Goal: Information Seeking & Learning: Learn about a topic

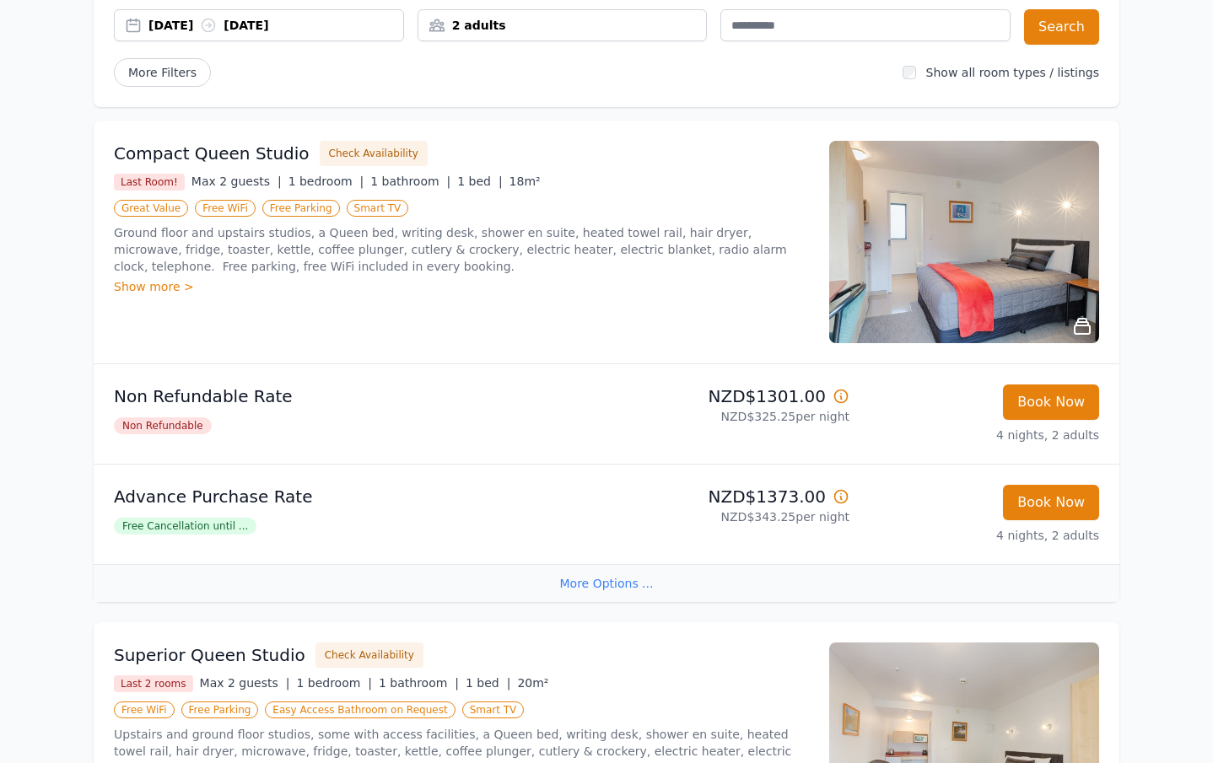
scroll to position [202, 0]
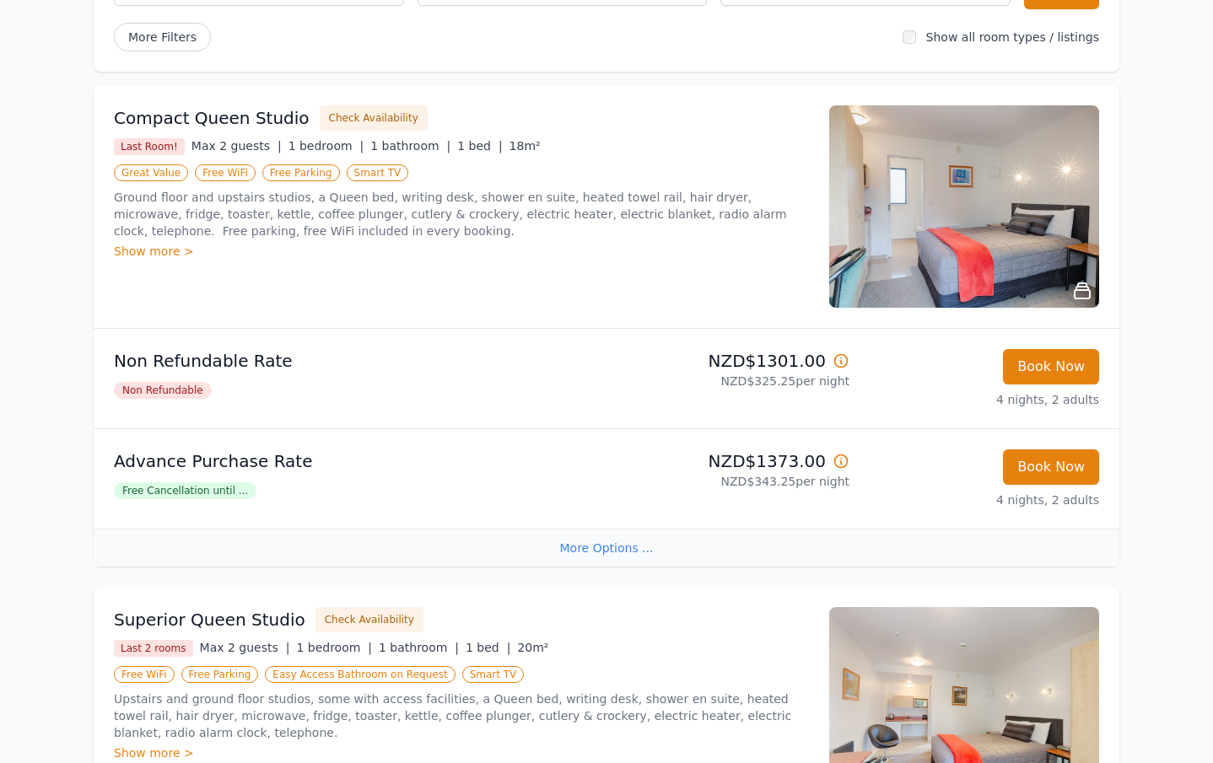
click at [144, 251] on div "Show more >" at bounding box center [461, 251] width 695 height 17
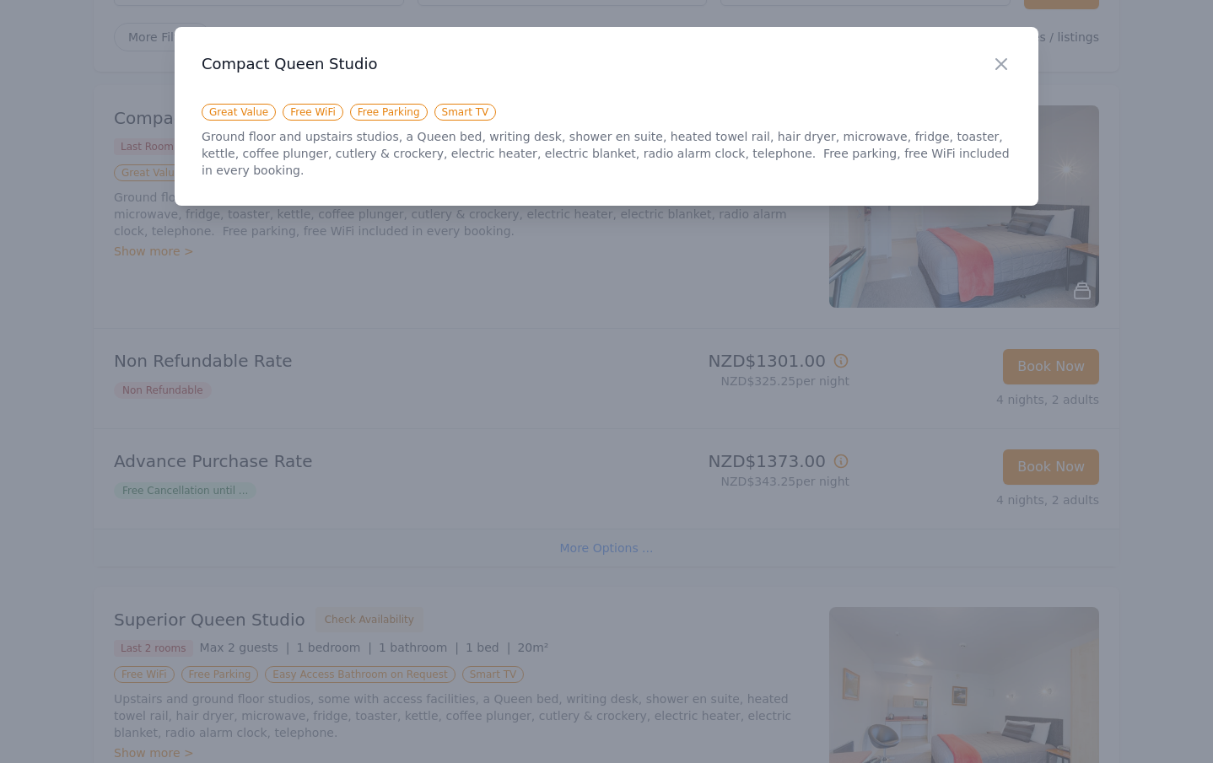
scroll to position [240, 0]
click at [1002, 60] on icon "button" at bounding box center [1001, 64] width 20 height 20
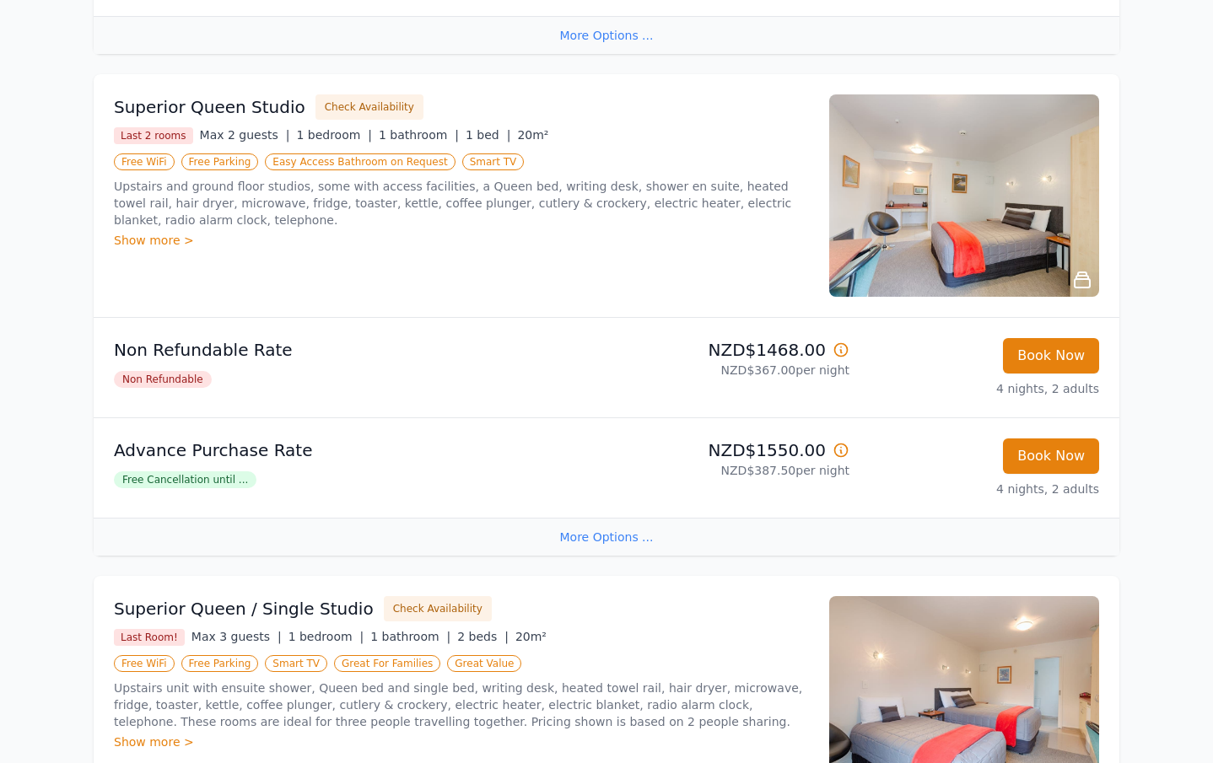
scroll to position [757, 1]
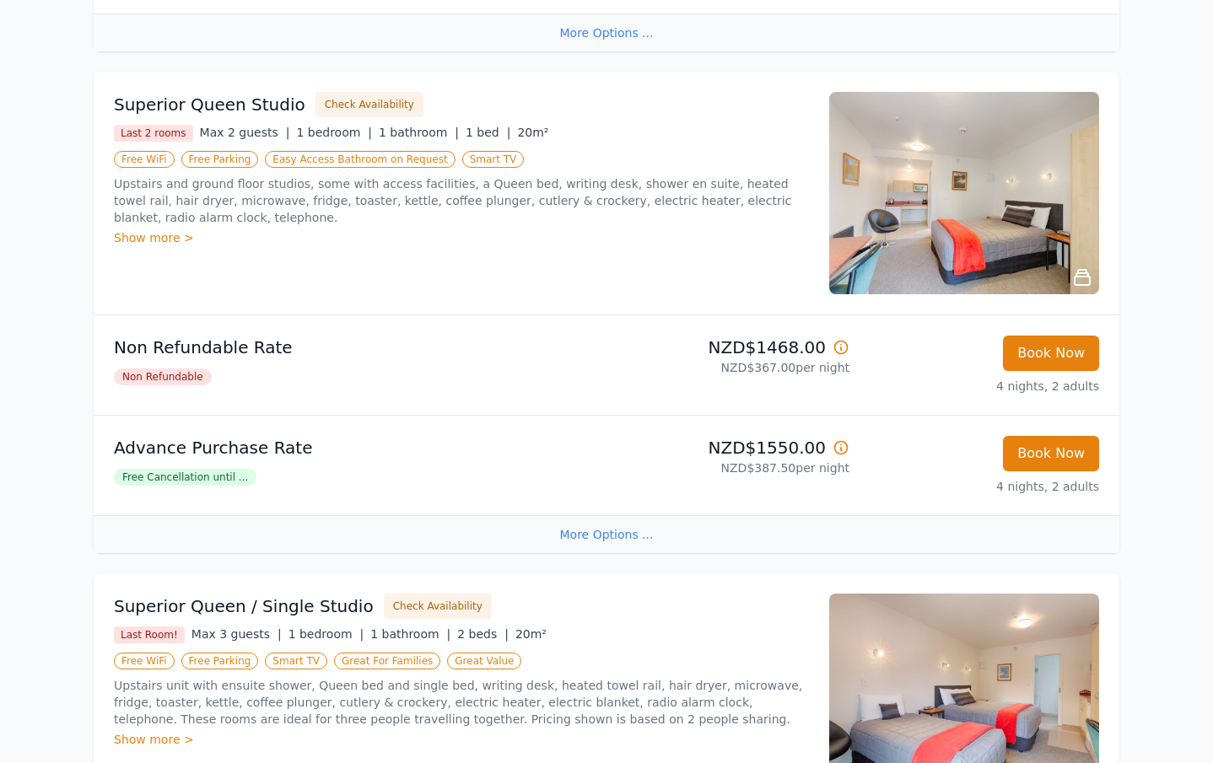
click at [1047, 201] on img at bounding box center [964, 193] width 270 height 202
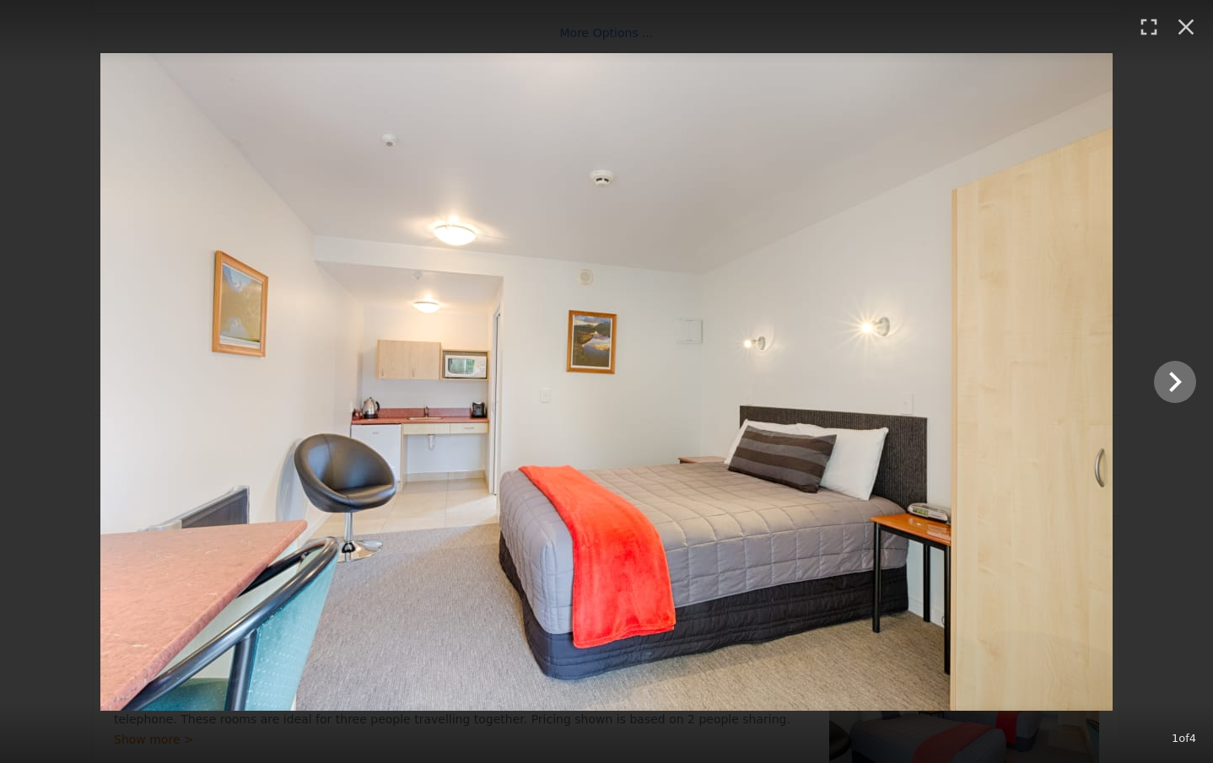
click at [1172, 386] on icon "Show slide 2 of 4" at bounding box center [1175, 382] width 40 height 40
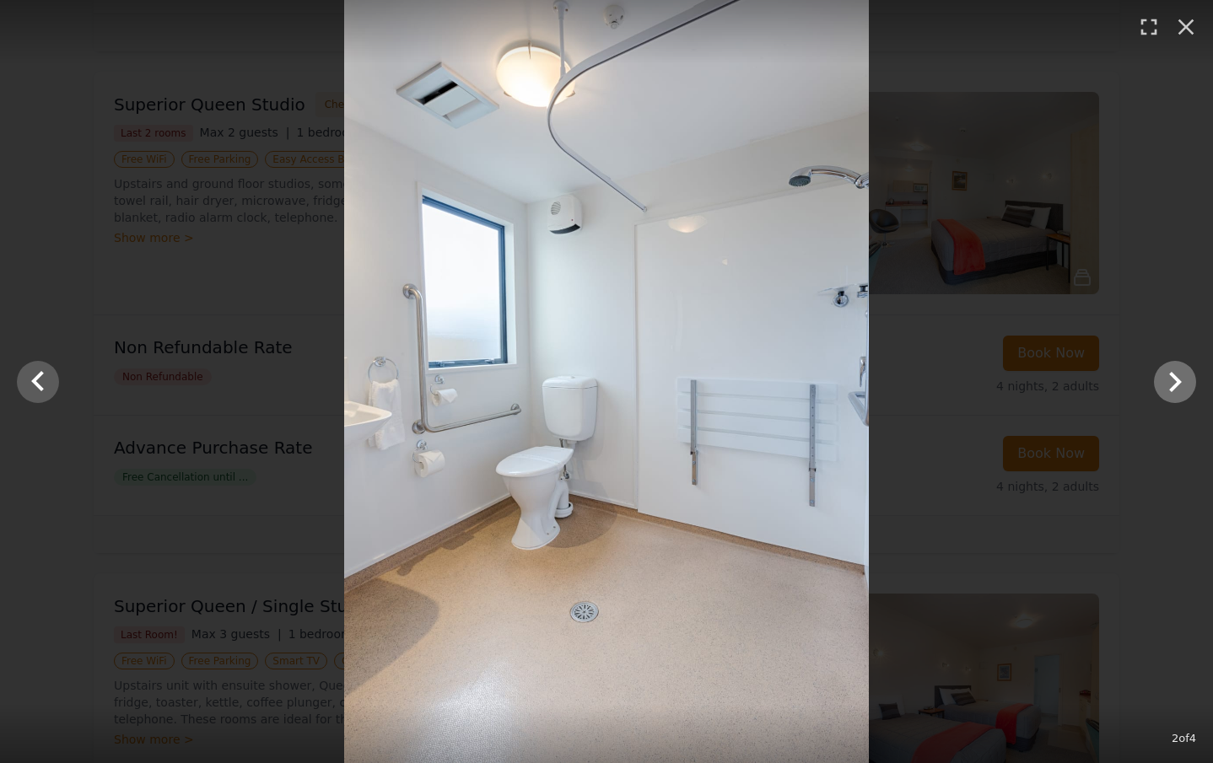
click at [1172, 386] on icon "Show slide 3 of 4" at bounding box center [1175, 382] width 40 height 40
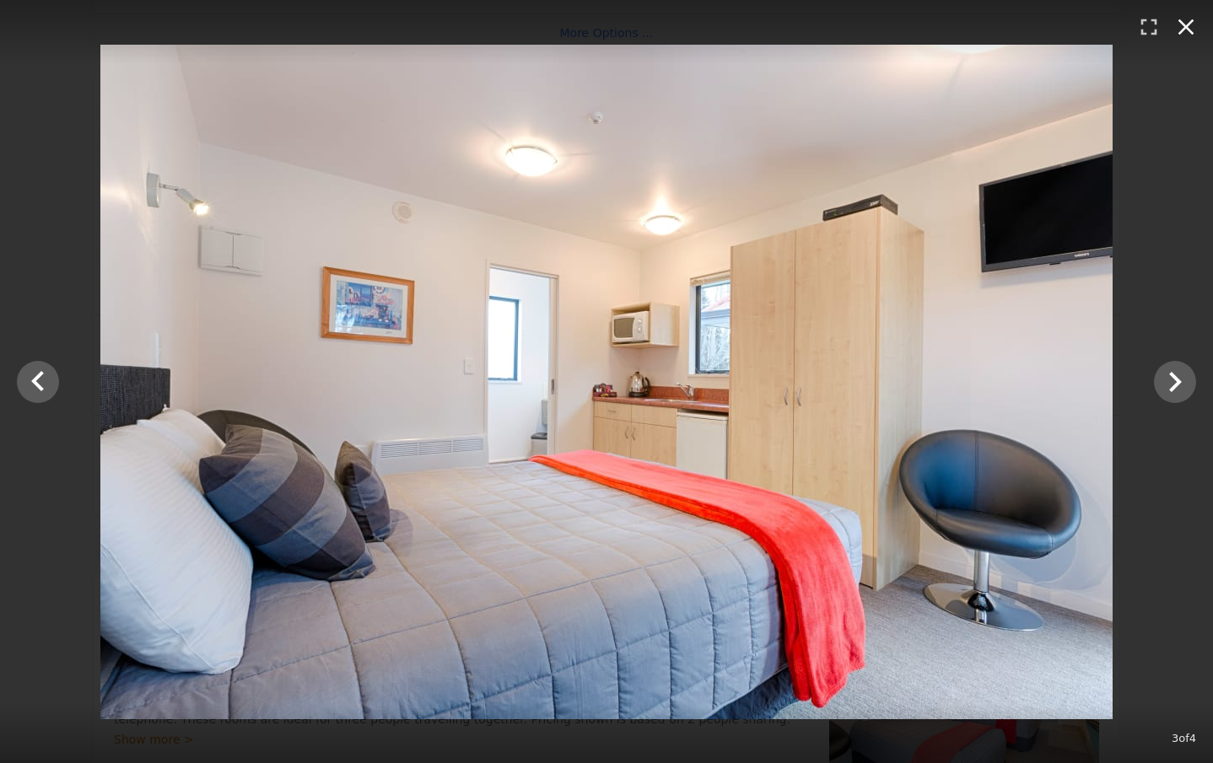
click at [1183, 26] on icon "button" at bounding box center [1185, 26] width 27 height 27
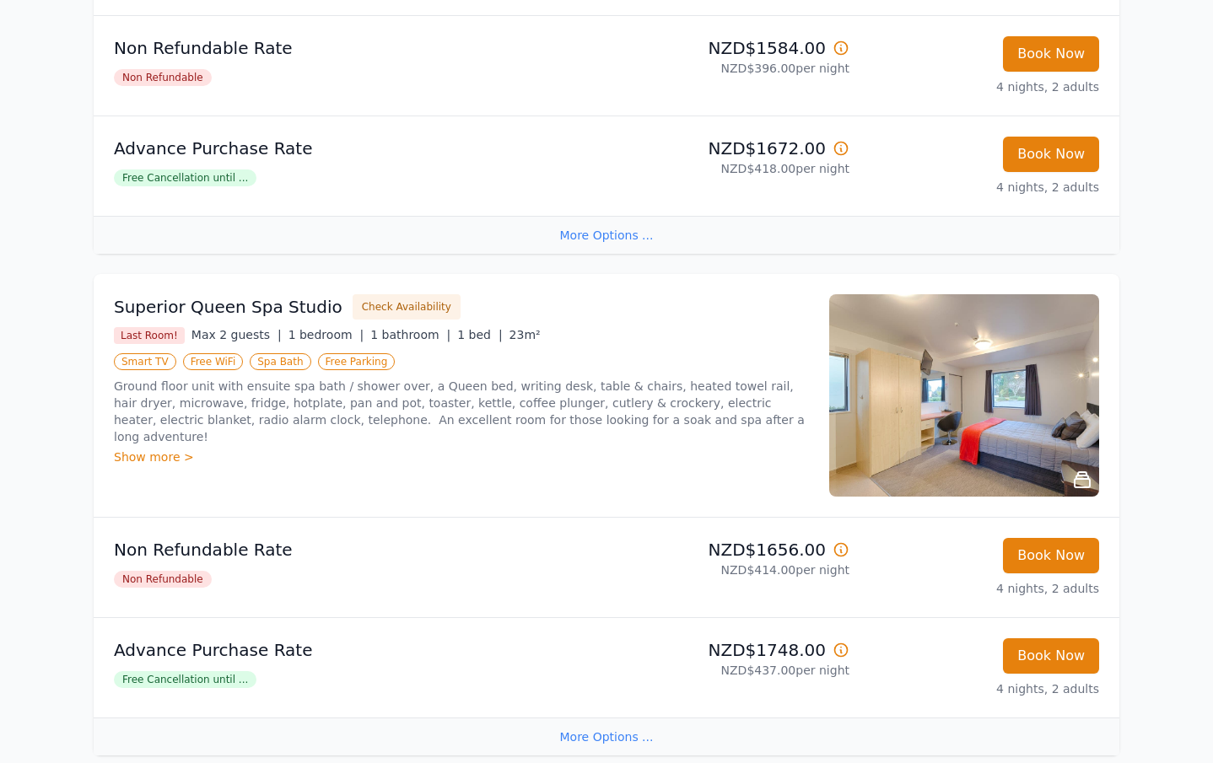
scroll to position [1562, 0]
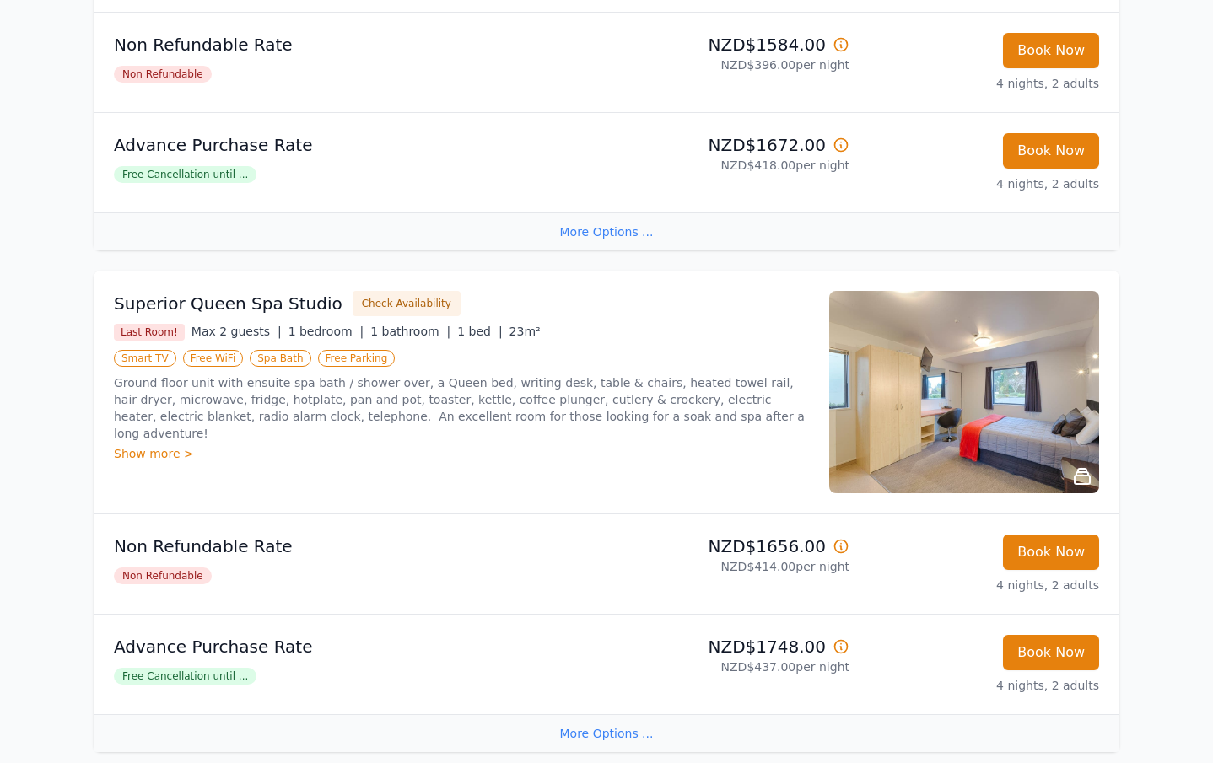
click at [960, 423] on img at bounding box center [964, 392] width 270 height 202
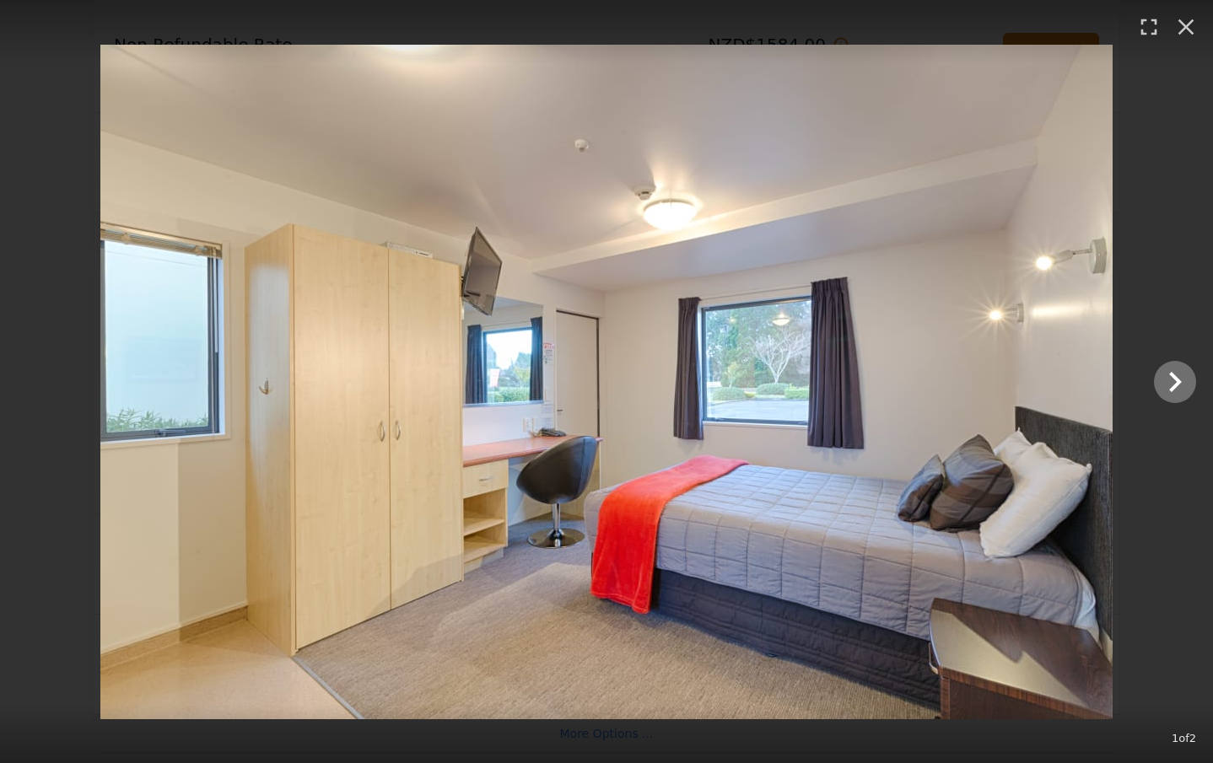
click at [1169, 374] on icon "Show slide 2 of 2" at bounding box center [1175, 382] width 40 height 40
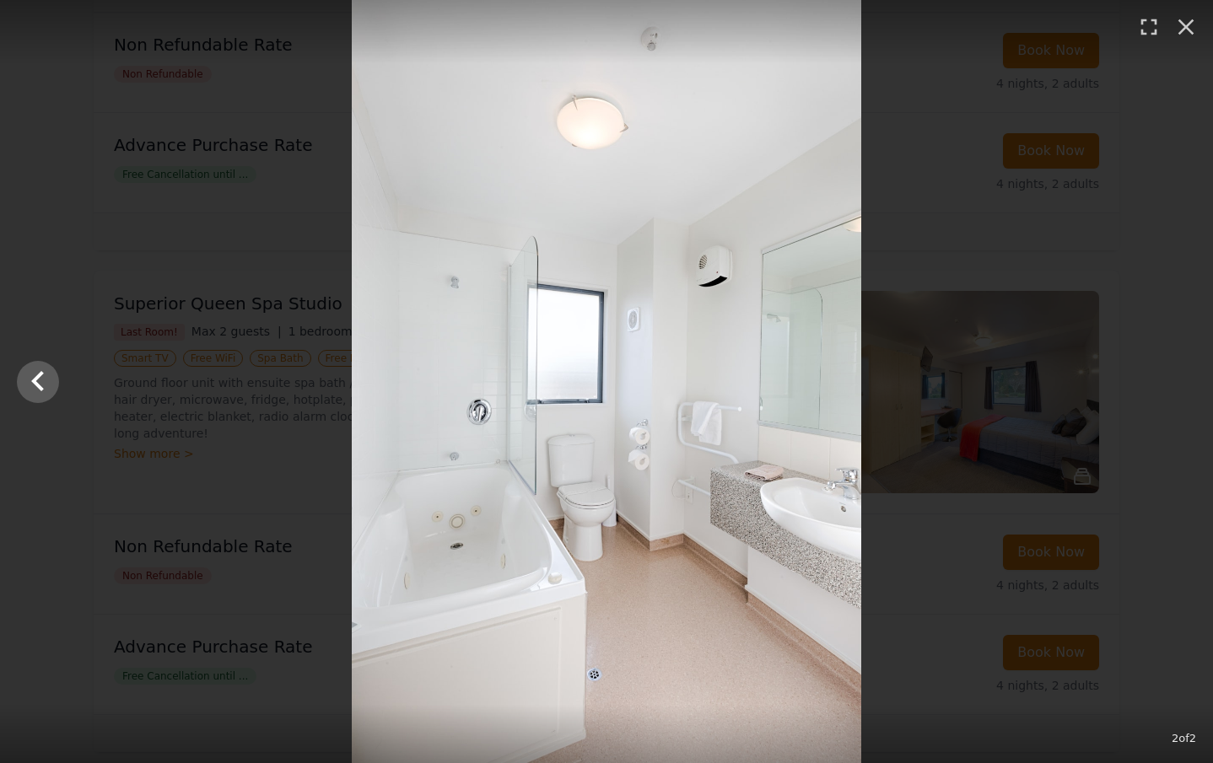
click at [1169, 374] on div at bounding box center [606, 381] width 1213 height 763
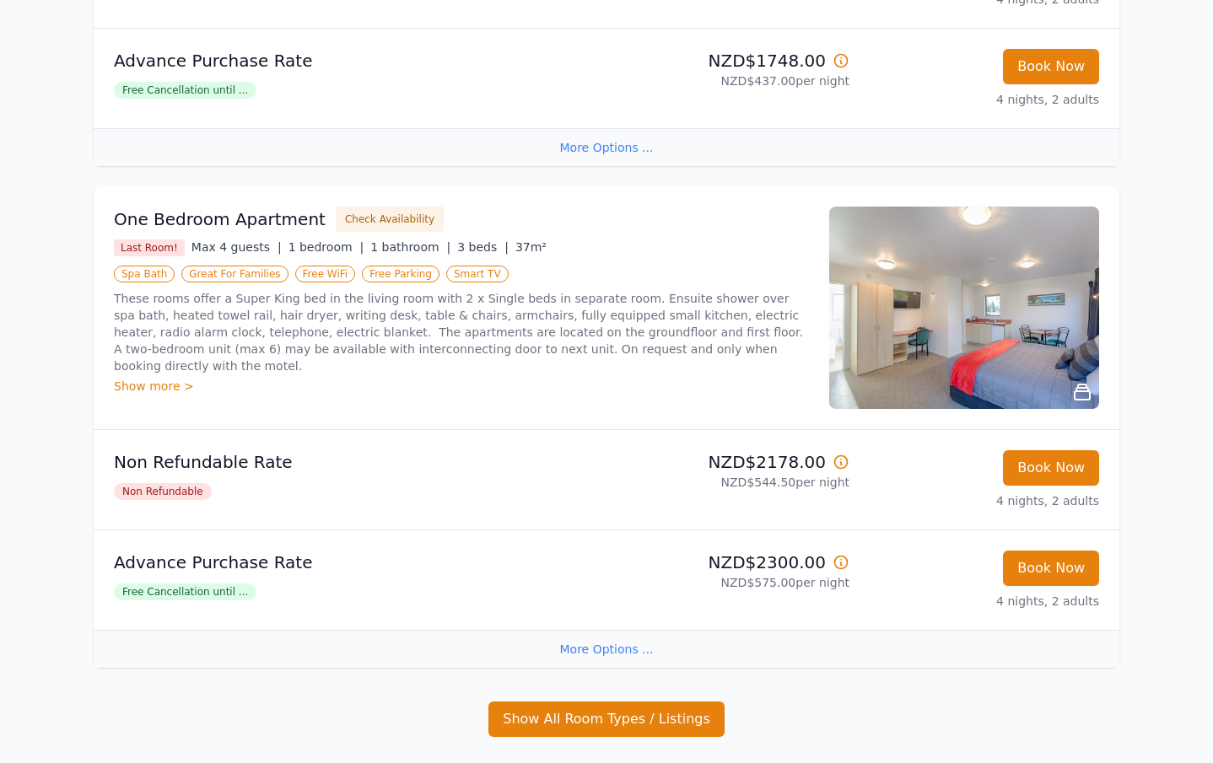
scroll to position [2149, 0]
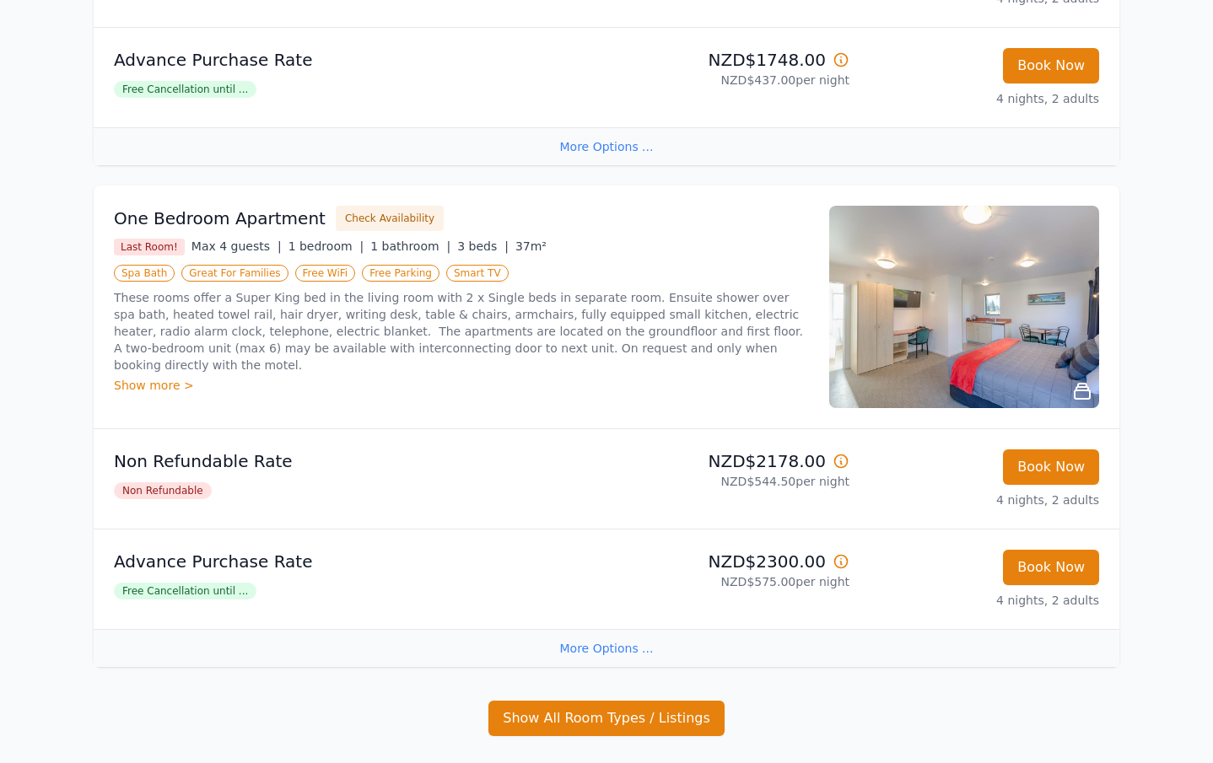
click at [956, 337] on img at bounding box center [964, 307] width 270 height 202
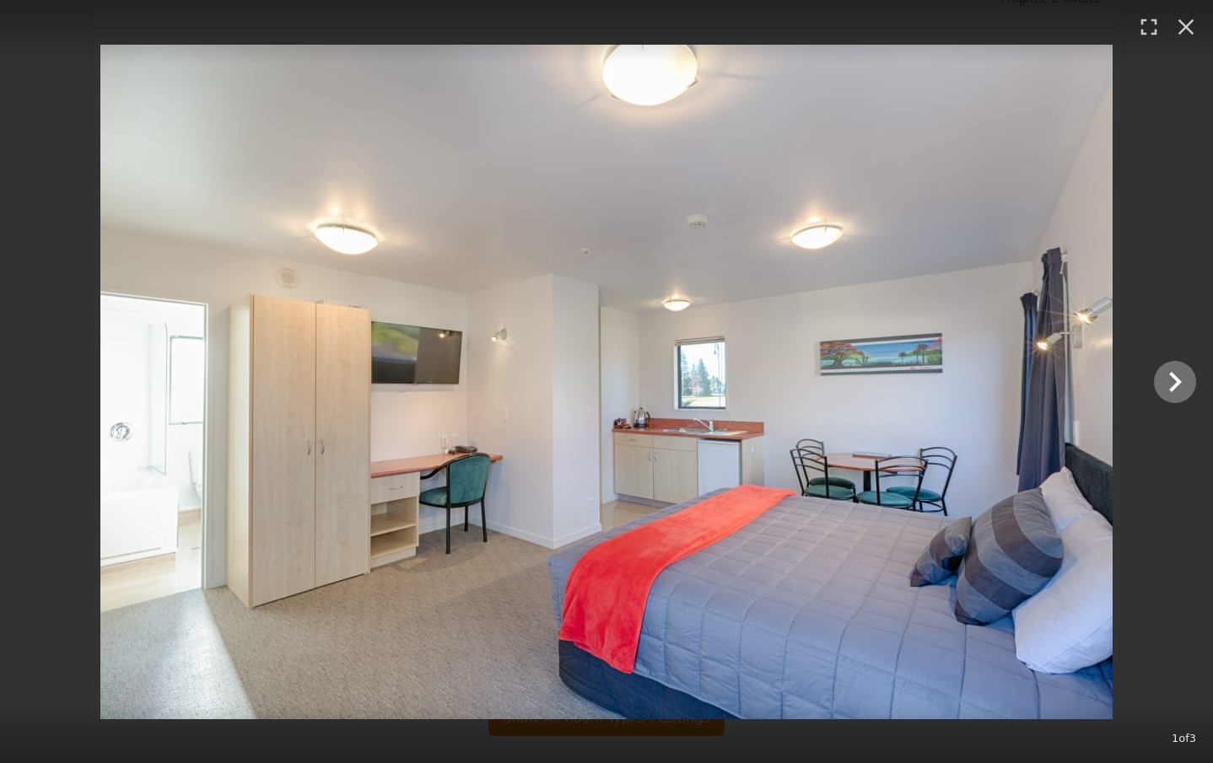
click at [1172, 379] on icon "Show slide 2 of 3" at bounding box center [1175, 382] width 40 height 40
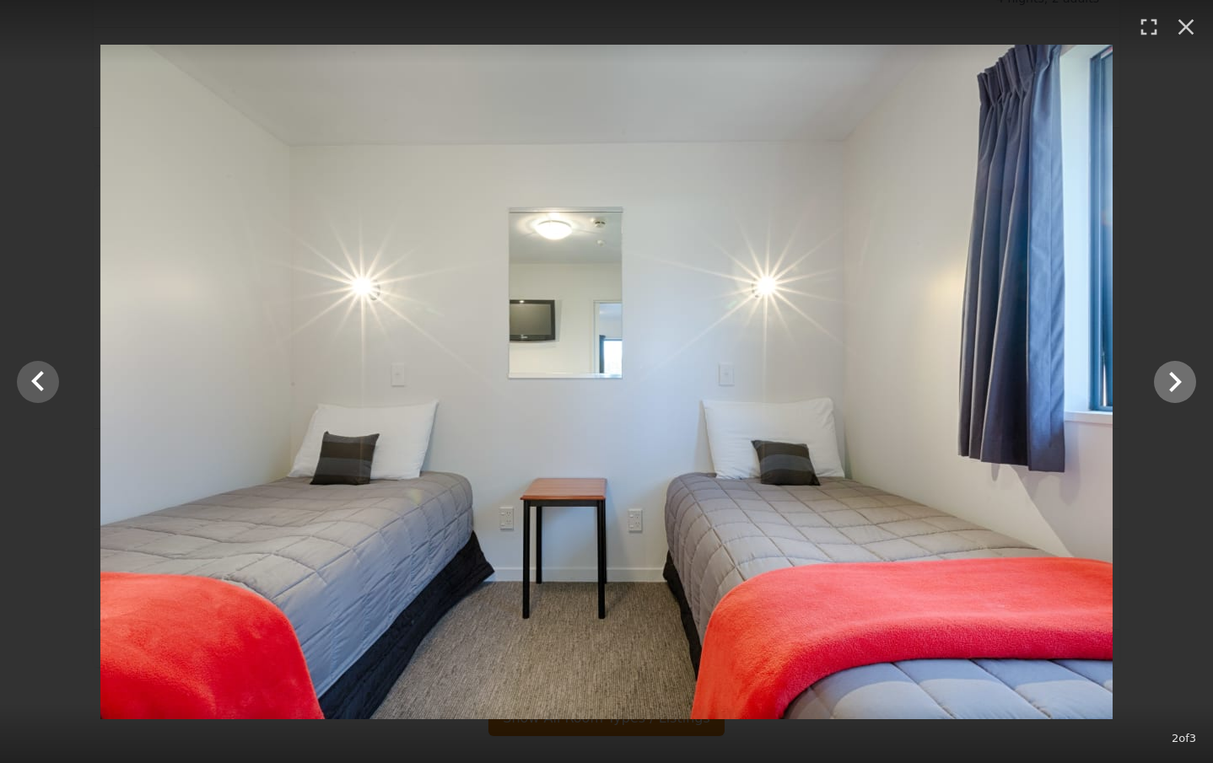
click at [1172, 379] on icon "Show slide 3 of 3" at bounding box center [1175, 382] width 40 height 40
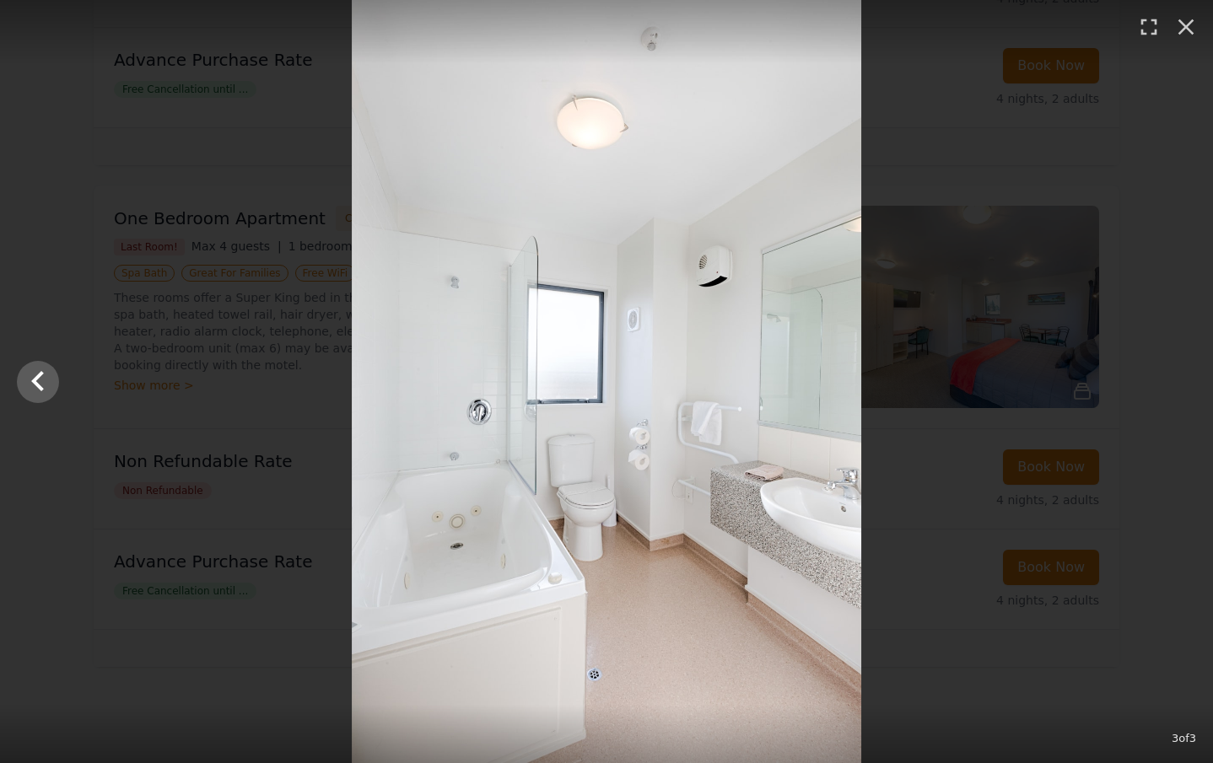
click at [1172, 379] on div at bounding box center [606, 381] width 1213 height 763
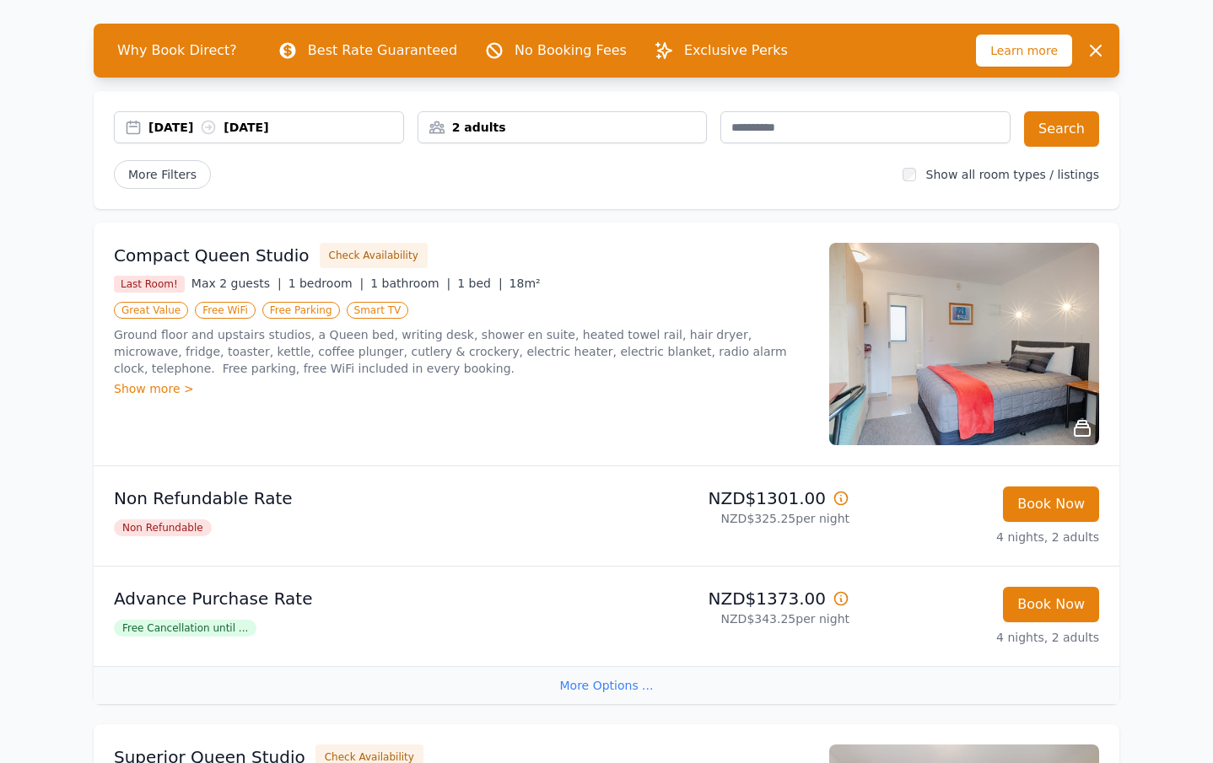
scroll to position [102, 0]
